Goal: Information Seeking & Learning: Find specific fact

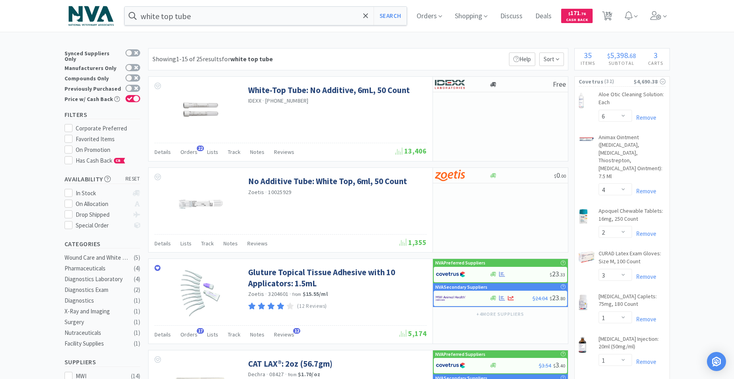
select select "6"
select select "4"
select select "2"
select select "3"
select select "1"
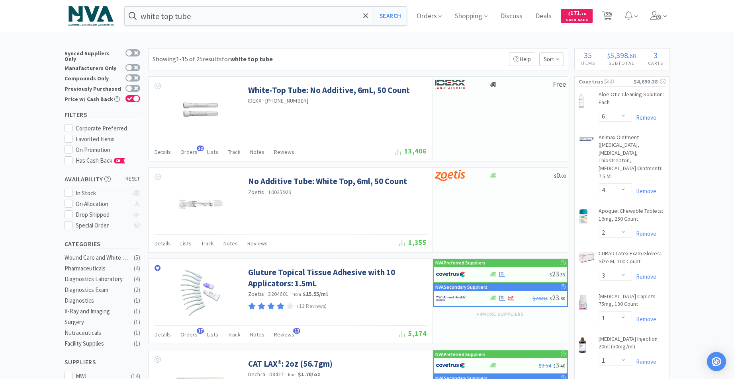
select select "1"
select select "4"
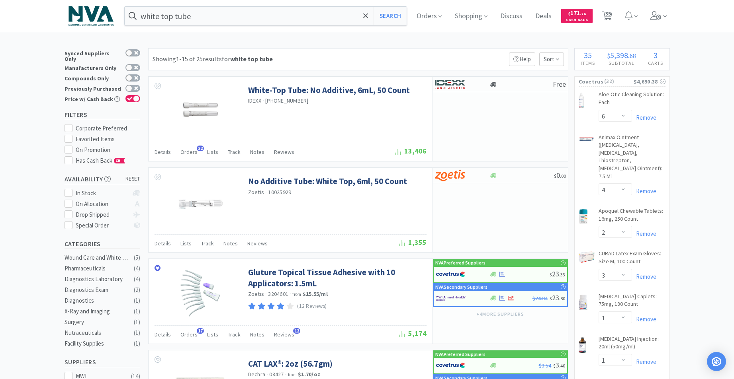
select select "1"
select select "3"
select select "1"
select select "3"
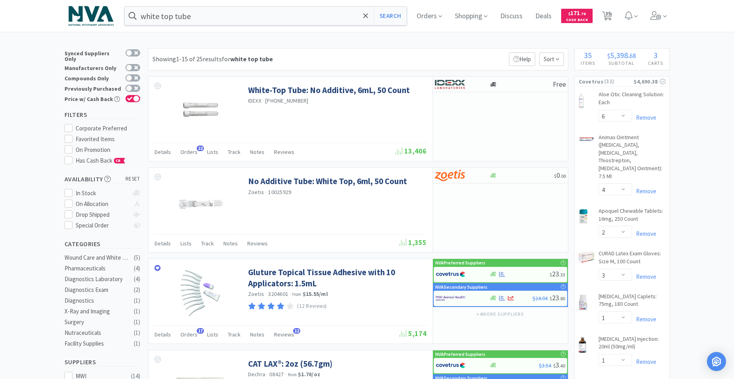
select select "1"
select select "12"
select select "1"
select select "2"
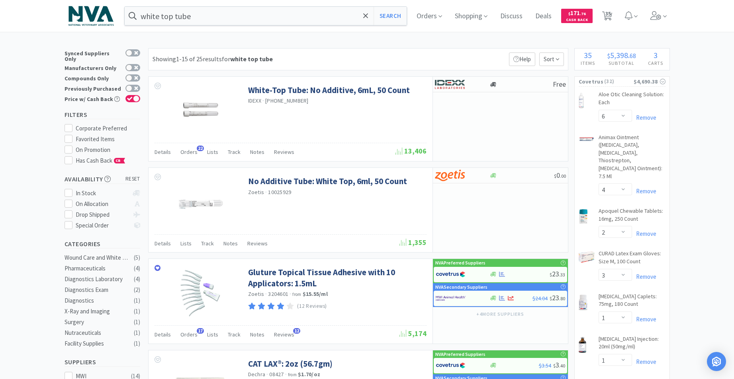
select select "1"
select select "6"
select select "1"
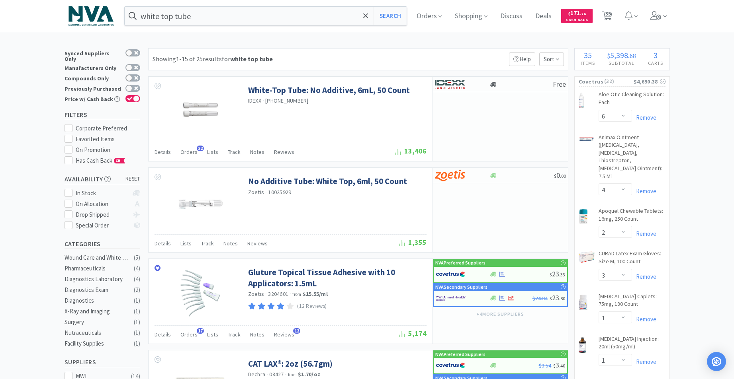
select select "1"
select select "2"
select select "1"
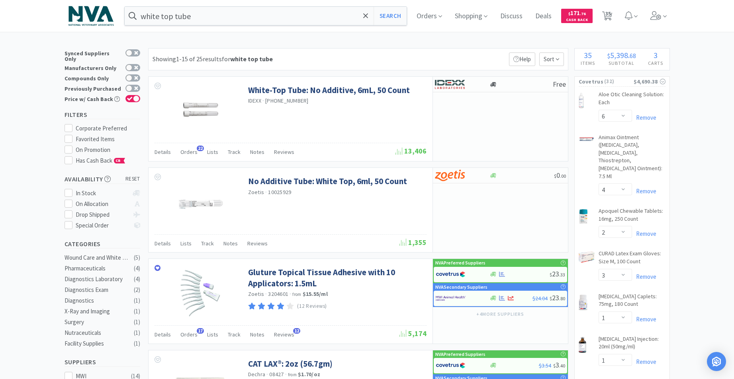
select select "1"
select select "10"
select select "5"
select select "10"
